Goal: Navigation & Orientation: Find specific page/section

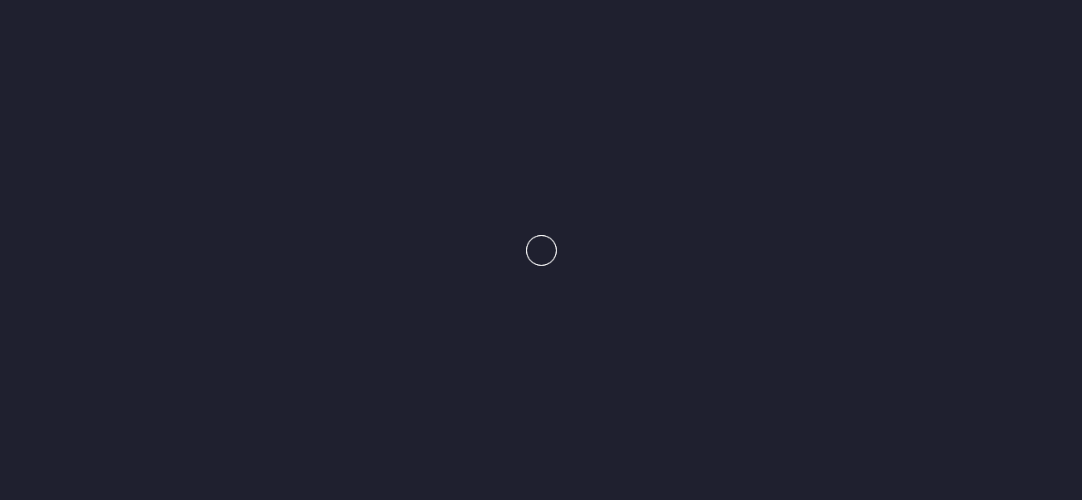
scroll to position [855, 0]
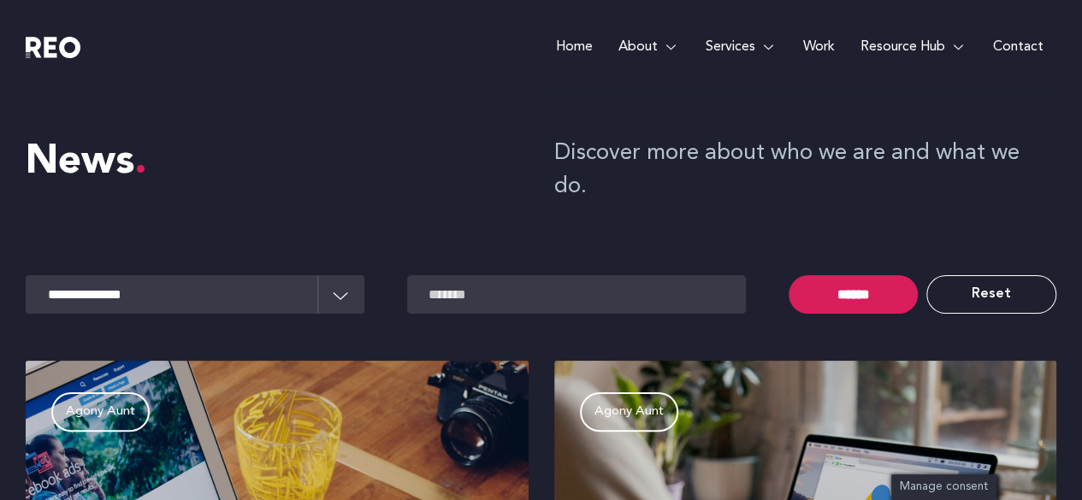
drag, startPoint x: 173, startPoint y: 255, endPoint x: 168, endPoint y: 268, distance: 13.8
click at [170, 275] on select "**********" at bounding box center [195, 294] width 339 height 38
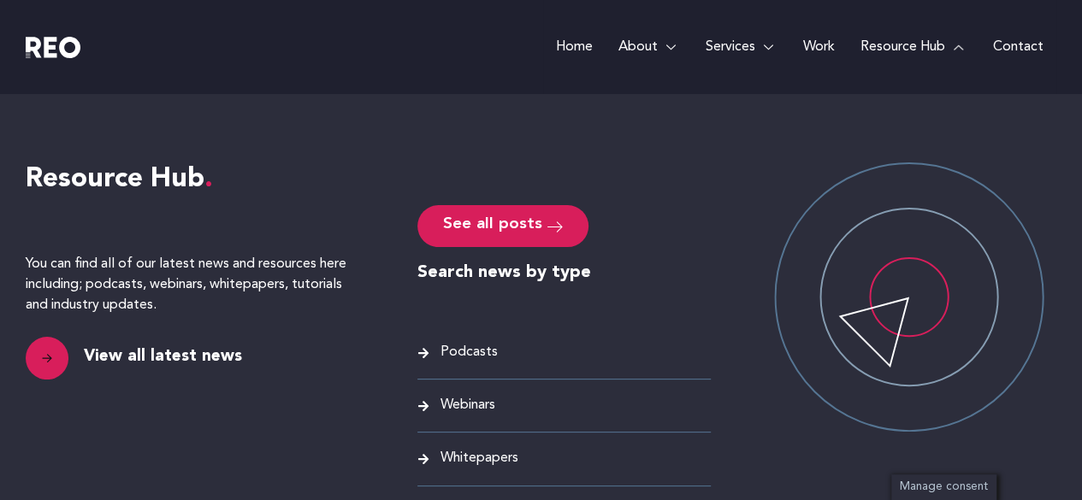
scroll to position [233, 0]
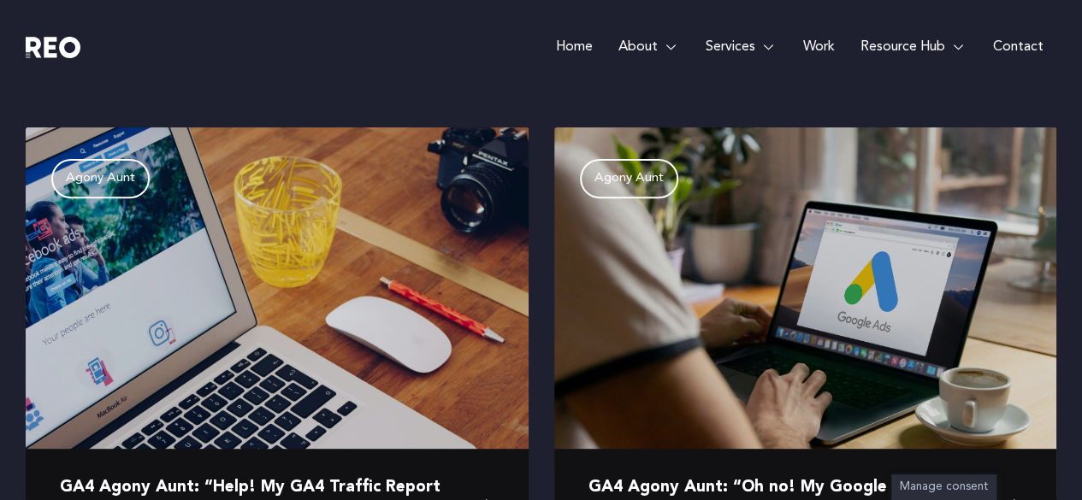
click at [1007, 43] on link "Contact" at bounding box center [1018, 47] width 76 height 94
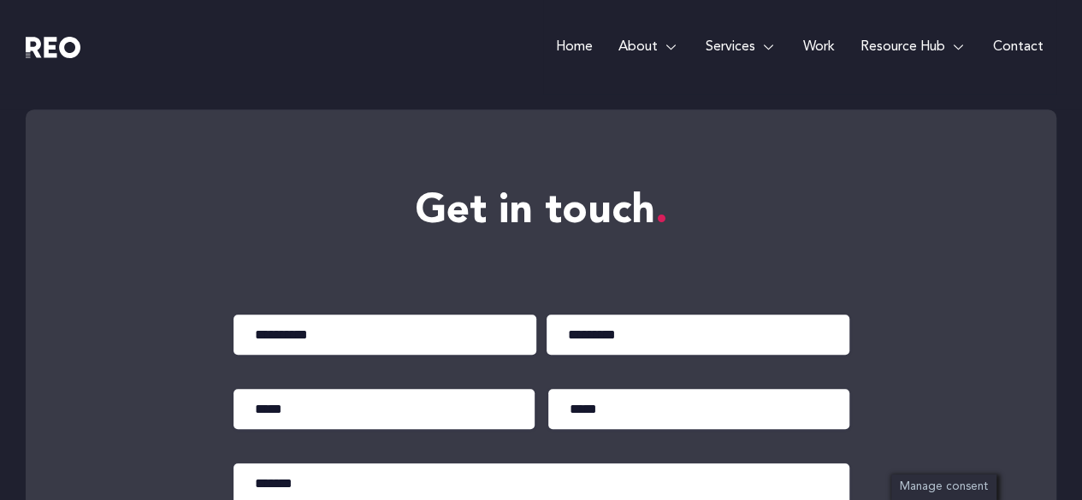
scroll to position [349, 0]
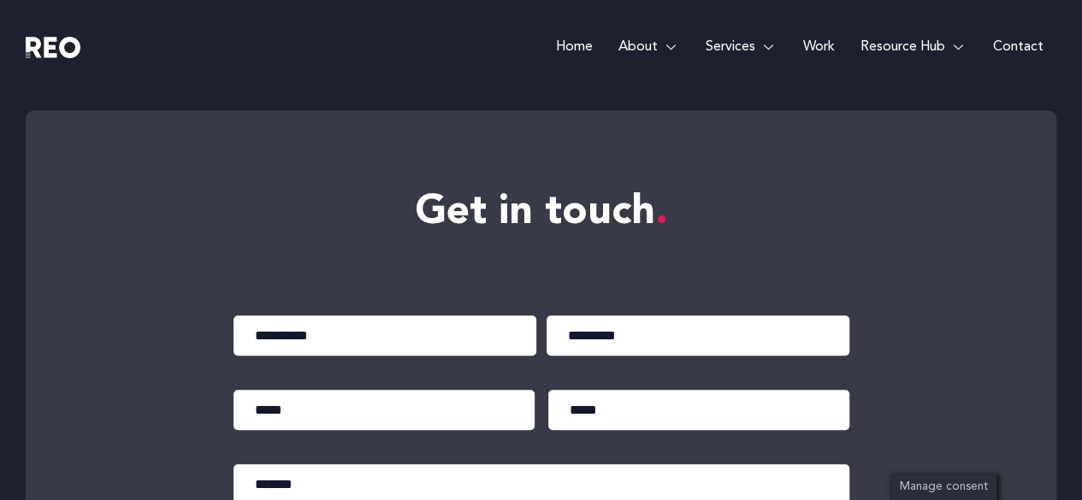
click at [556, 59] on link "Home" at bounding box center [574, 47] width 62 height 94
